Goal: Navigation & Orientation: Find specific page/section

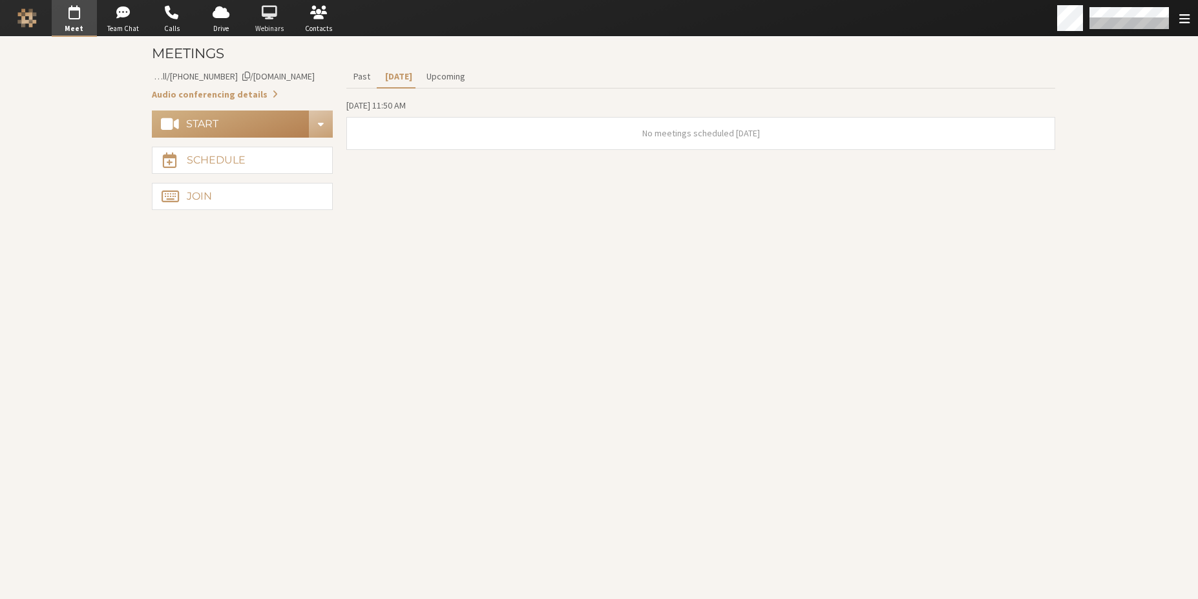
click at [273, 23] on span "Webinars" at bounding box center [269, 28] width 45 height 11
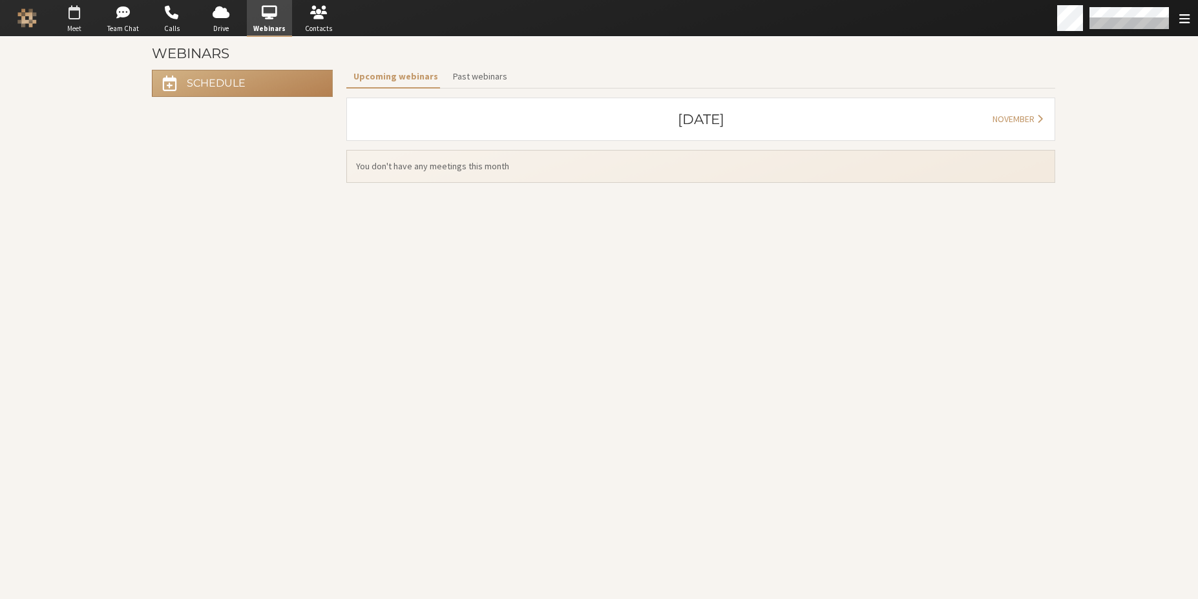
click at [71, 20] on span "button" at bounding box center [74, 13] width 45 height 21
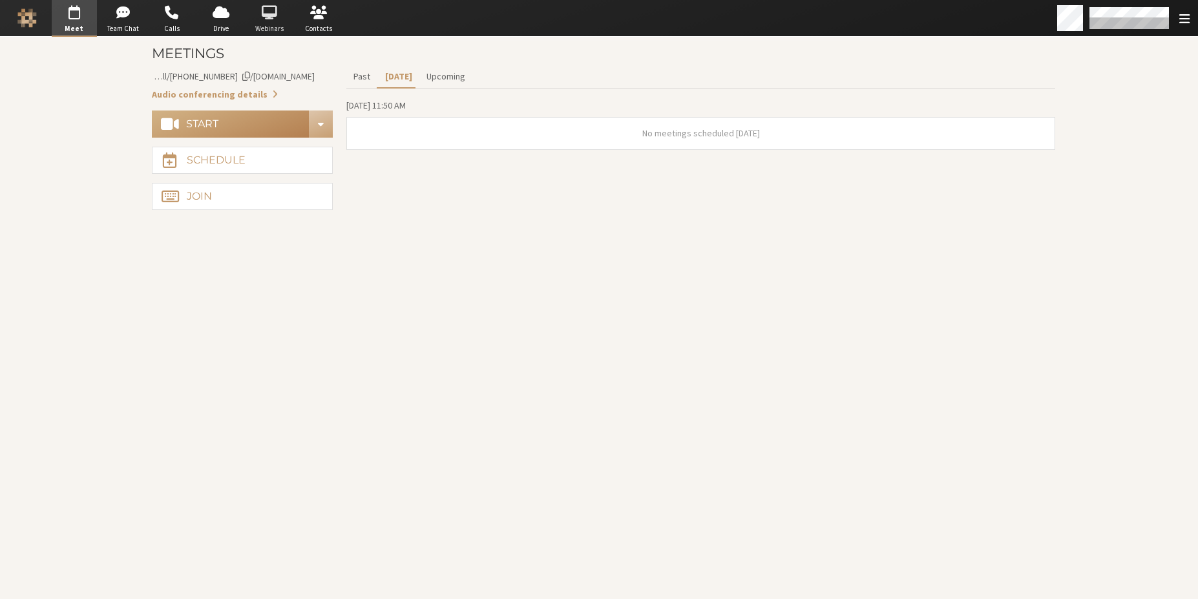
click at [262, 23] on span "Webinars" at bounding box center [269, 28] width 45 height 11
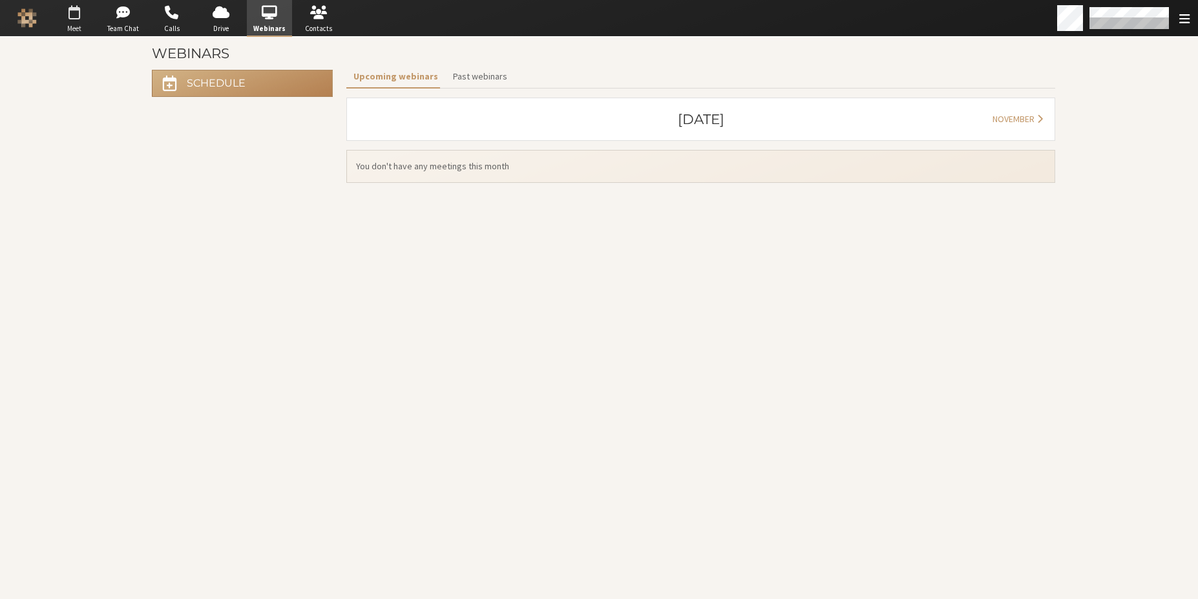
click at [75, 27] on span "Meet" at bounding box center [74, 28] width 45 height 11
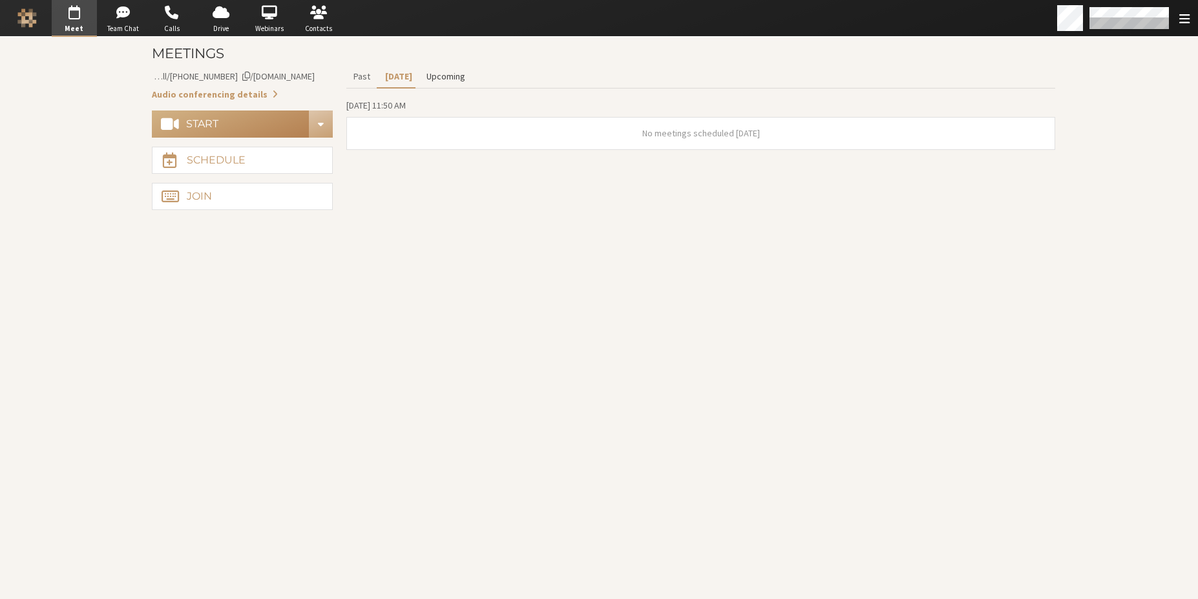
click at [439, 78] on button "Upcoming" at bounding box center [445, 76] width 53 height 23
